Goal: Transaction & Acquisition: Book appointment/travel/reservation

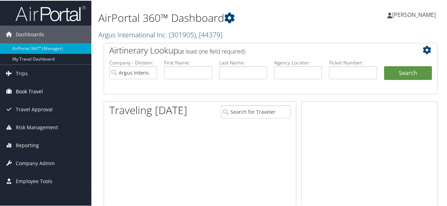
click at [23, 87] on span "Book Travel" at bounding box center [29, 91] width 27 height 18
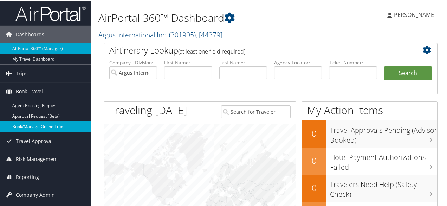
click at [28, 125] on link "Book/Manage Online Trips" at bounding box center [45, 126] width 91 height 11
